Goal: Task Accomplishment & Management: Complete application form

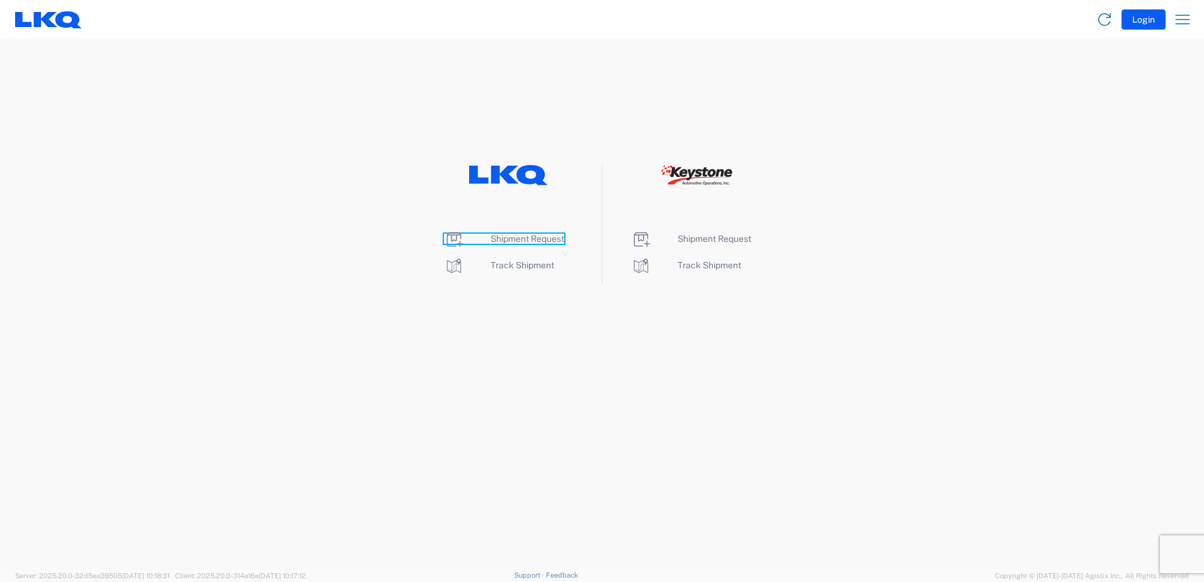
click at [517, 235] on span "Shipment Request" at bounding box center [527, 239] width 74 height 10
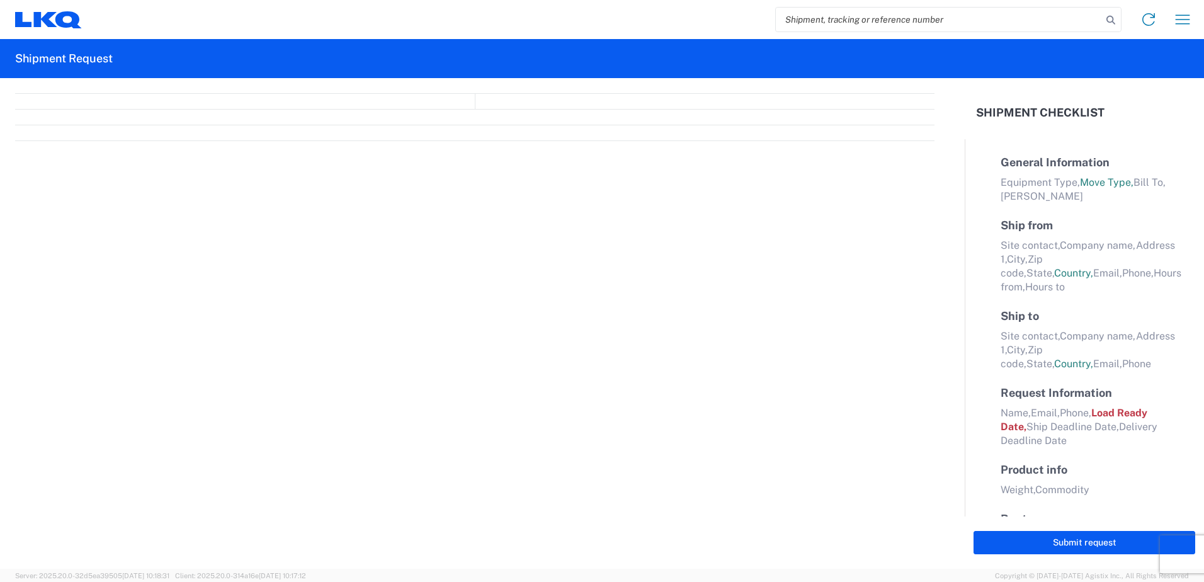
select select "FULL"
select select "US"
select select "LBS"
select select "IN"
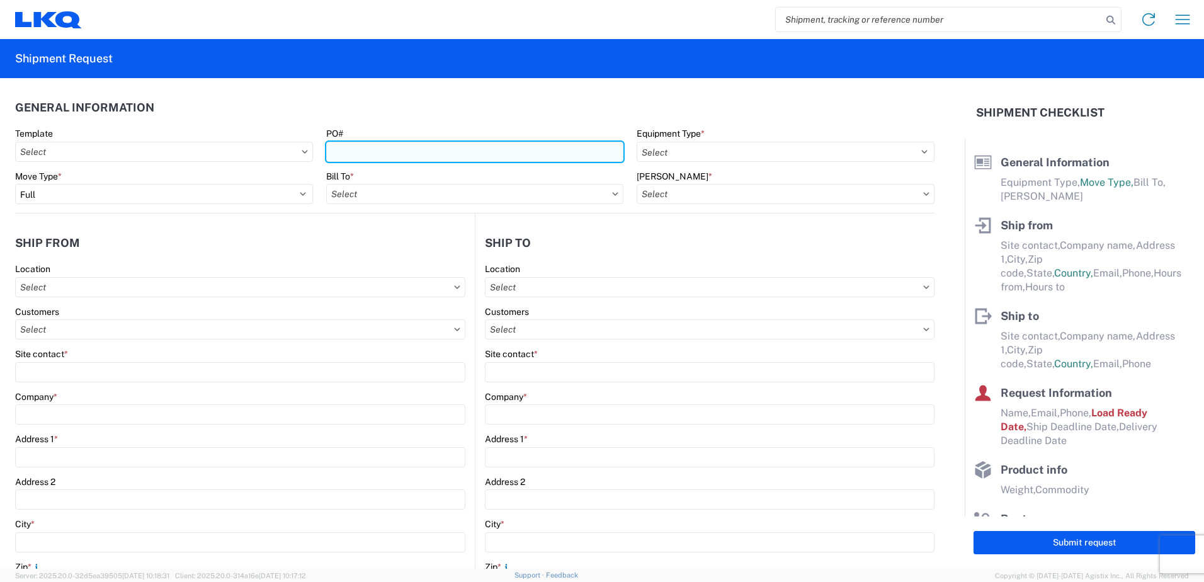
click at [477, 152] on input "PO#" at bounding box center [475, 152] width 298 height 20
type input "365-246"
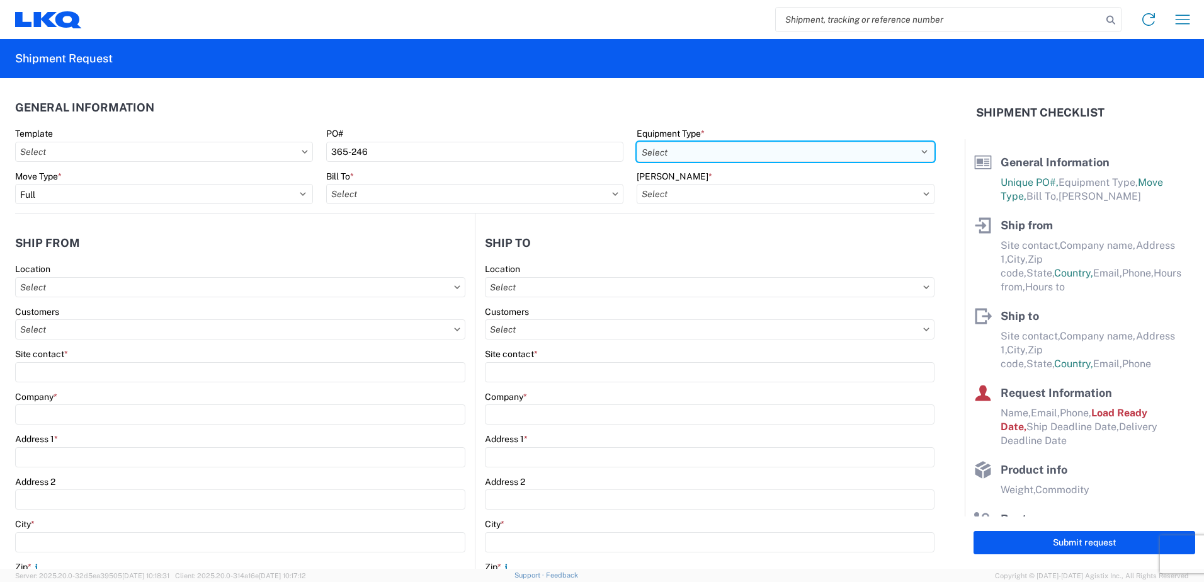
click at [916, 151] on select "Select 53’ Dry Van Flatbed Dropdeck (van) Lowboy (flatbed) Rail" at bounding box center [785, 152] width 298 height 20
select select "STDV"
click at [636, 142] on select "Select 53’ Dry Van Flatbed Dropdeck (van) Lowboy (flatbed) Rail" at bounding box center [785, 152] width 298 height 20
click at [408, 194] on input "text" at bounding box center [475, 194] width 298 height 20
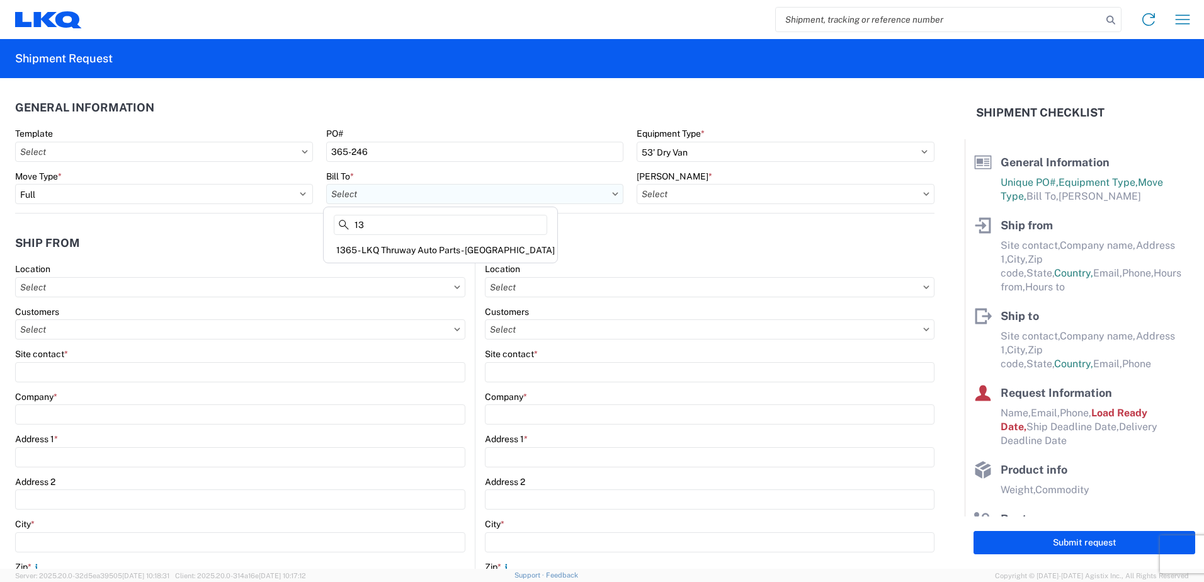
type input "1"
type input "1635"
click at [368, 249] on div "1635 - [PERSON_NAME]" at bounding box center [436, 250] width 220 height 20
type input "1635 - [PERSON_NAME]"
click at [869, 193] on input "text" at bounding box center [785, 194] width 298 height 20
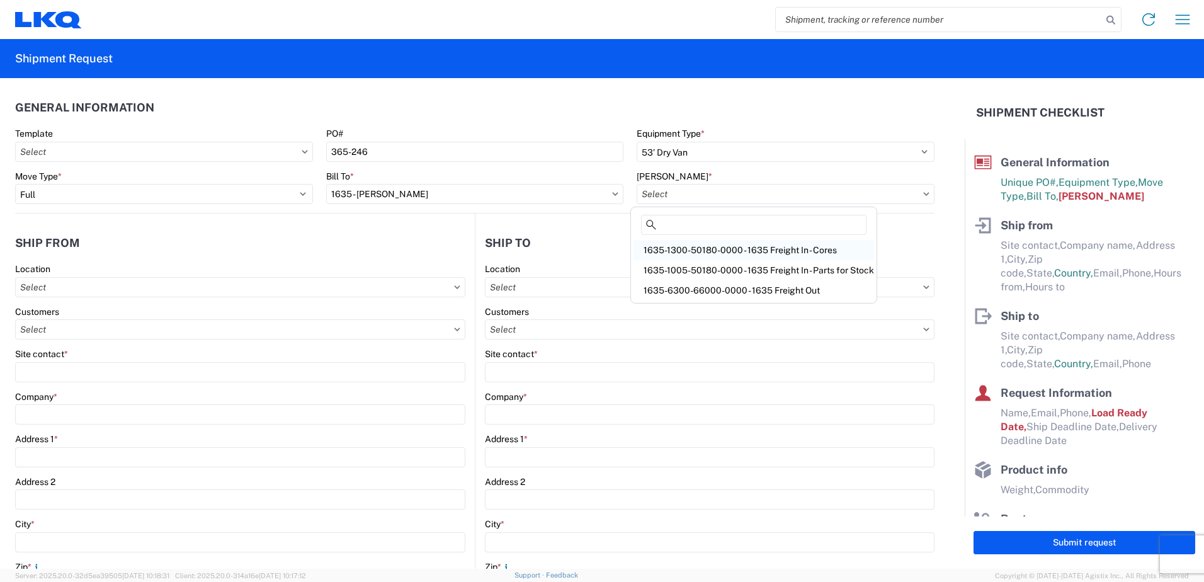
click at [774, 247] on div "1635-1300-50180-0000 - 1635 Freight In - Cores" at bounding box center [753, 250] width 240 height 20
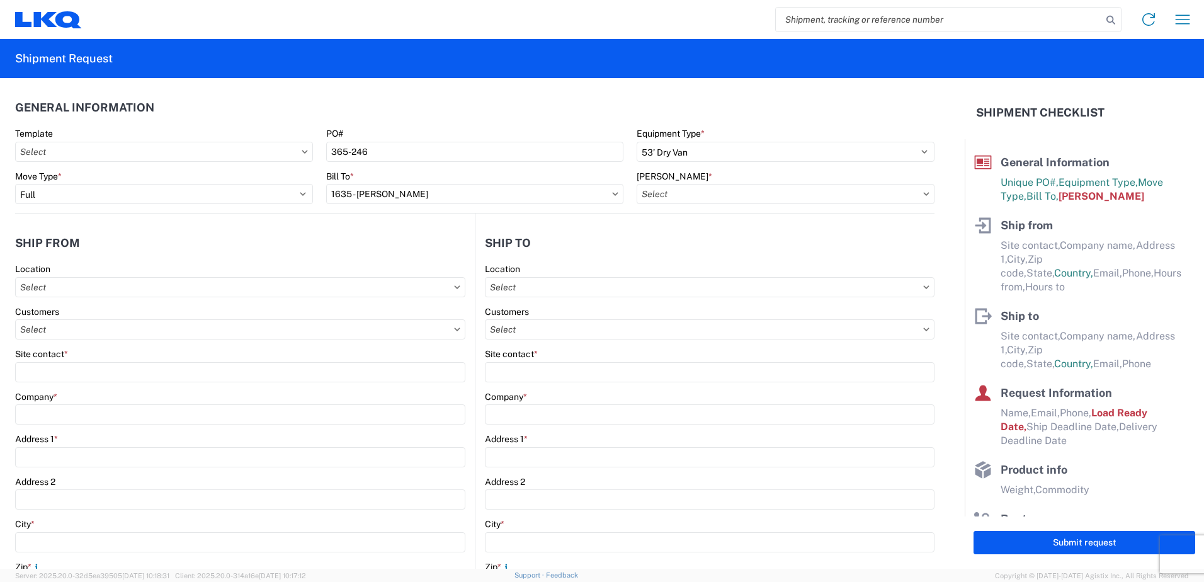
type input "1635-1300-50180-0000 - 1635 Freight In - Cores"
